Goal: Navigation & Orientation: Find specific page/section

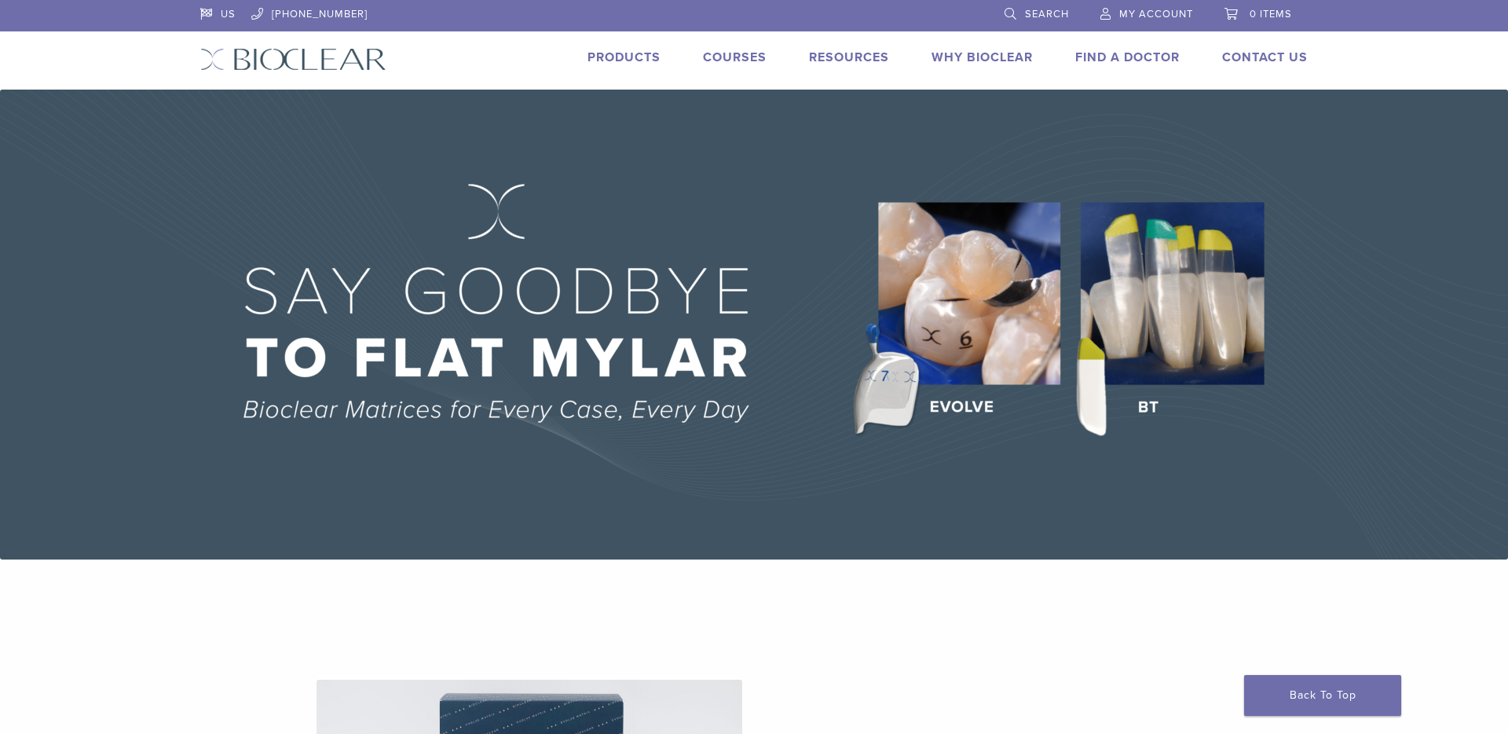
click at [621, 60] on link "Products" at bounding box center [624, 57] width 73 height 16
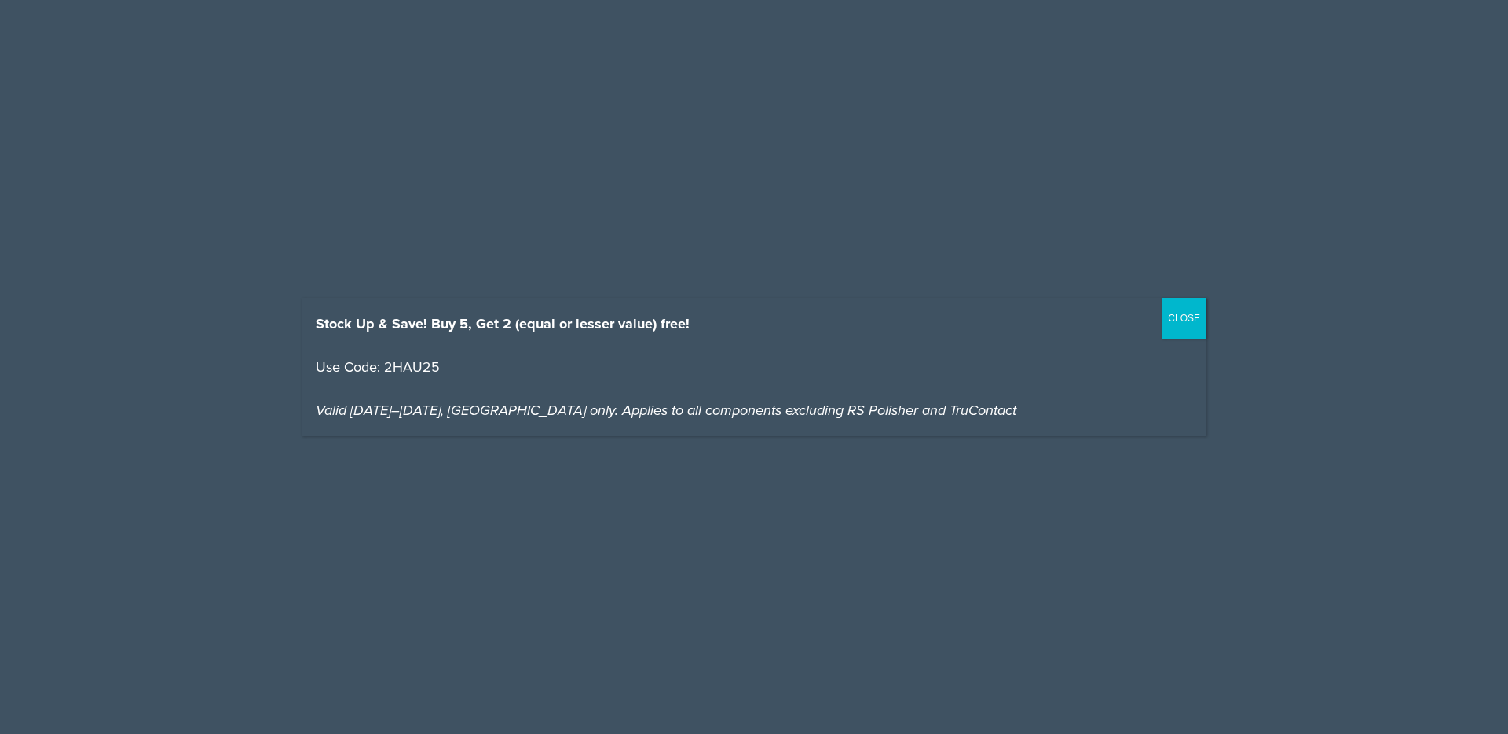
click at [1177, 317] on button "CLOSE" at bounding box center [1184, 318] width 45 height 41
